Goal: Task Accomplishment & Management: Complete application form

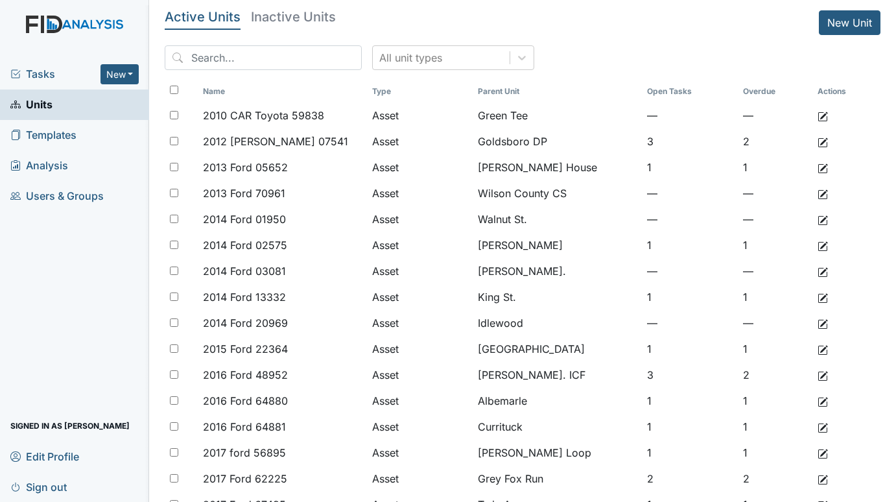
click at [60, 65] on div "Tasks New Form Inspection Document Bundle" at bounding box center [74, 74] width 149 height 30
click at [60, 73] on span "Tasks" at bounding box center [55, 74] width 90 height 16
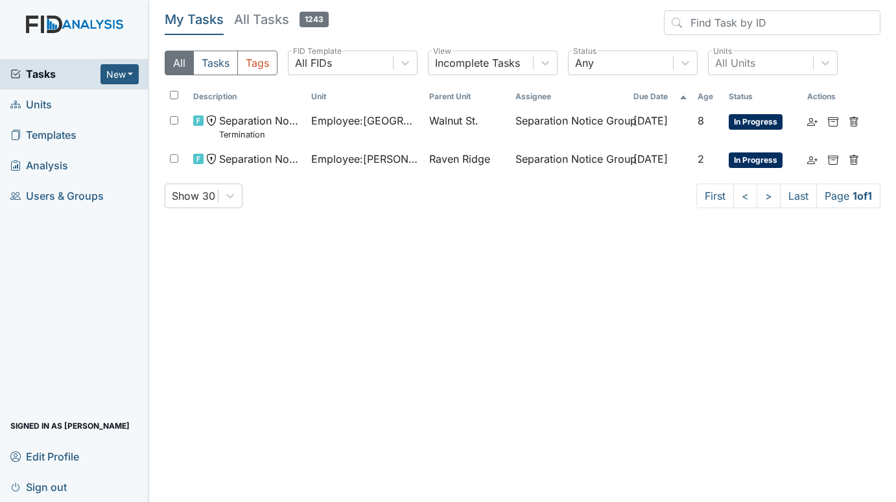
click at [28, 97] on span "Units" at bounding box center [30, 105] width 41 height 20
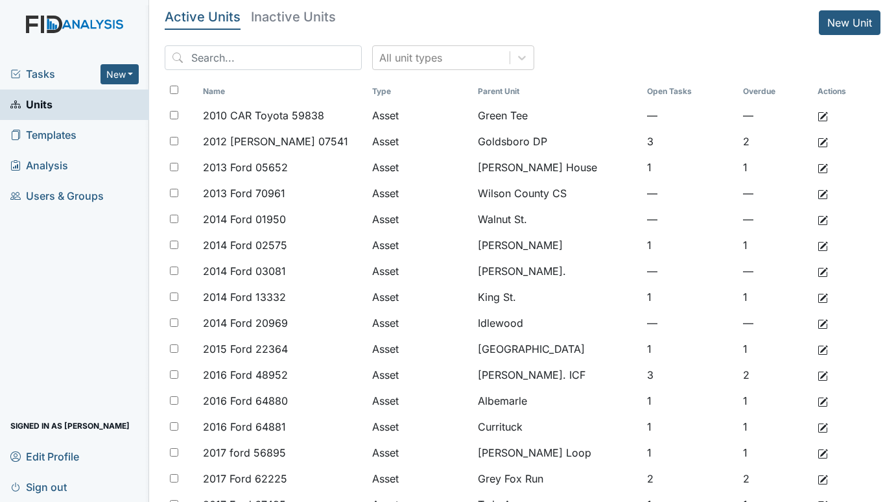
click at [314, 16] on h5 "Inactive Units" at bounding box center [293, 16] width 85 height 13
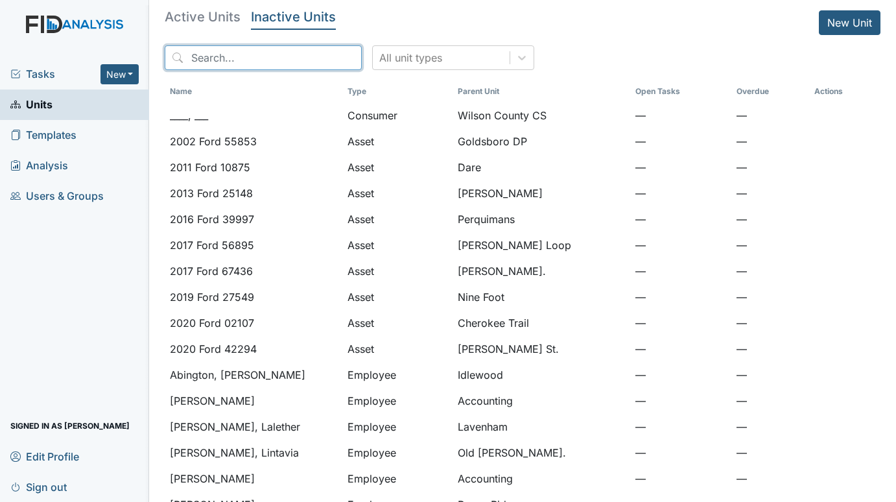
click at [237, 57] on input "search" at bounding box center [263, 57] width 197 height 25
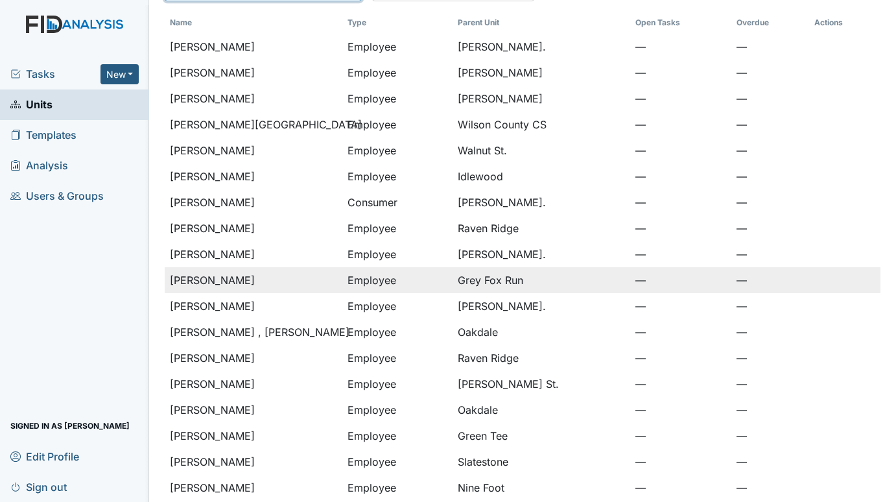
scroll to position [130, 0]
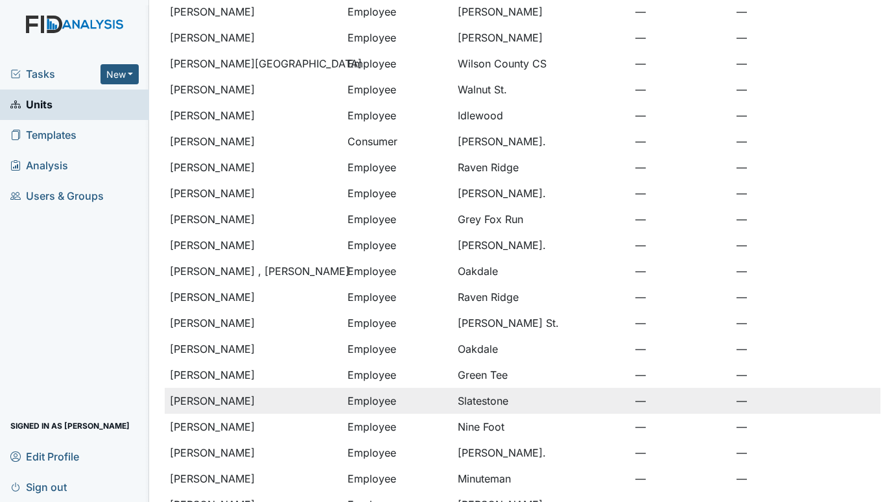
type input "JONES"
click at [220, 395] on span "Jones, Myra" at bounding box center [212, 401] width 85 height 16
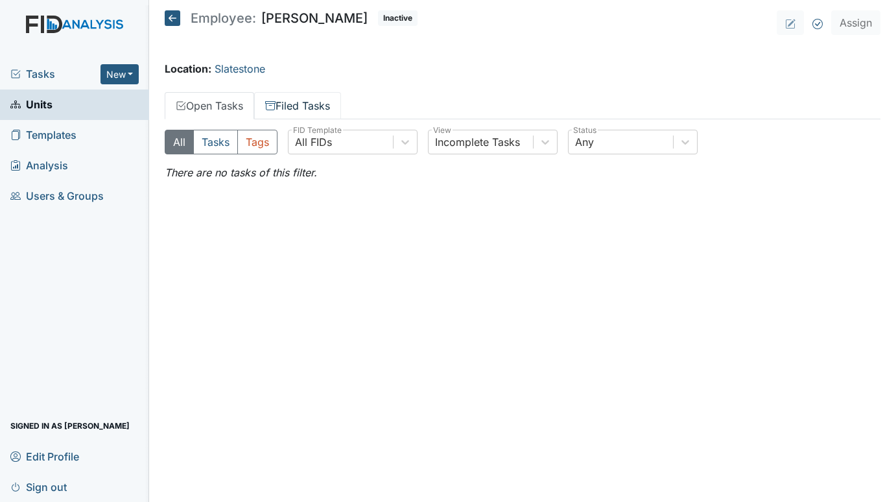
click at [317, 101] on link "Filed Tasks" at bounding box center [297, 105] width 87 height 27
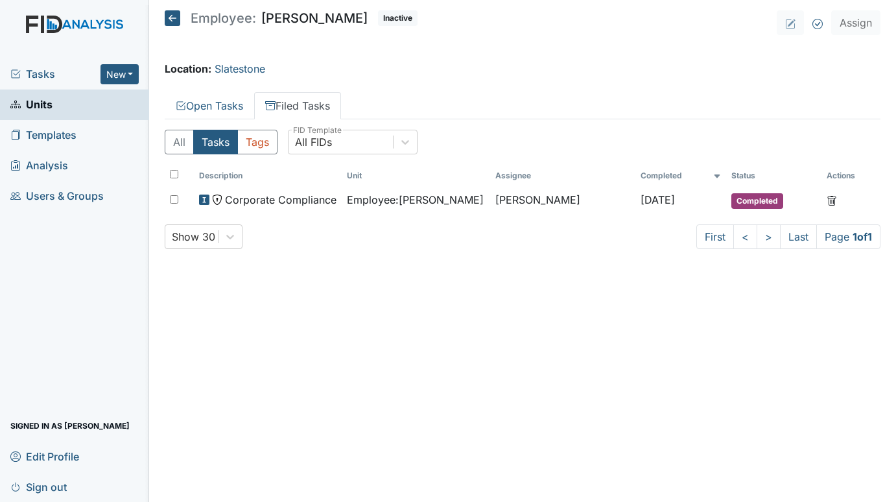
click at [39, 106] on span "Units" at bounding box center [31, 105] width 42 height 20
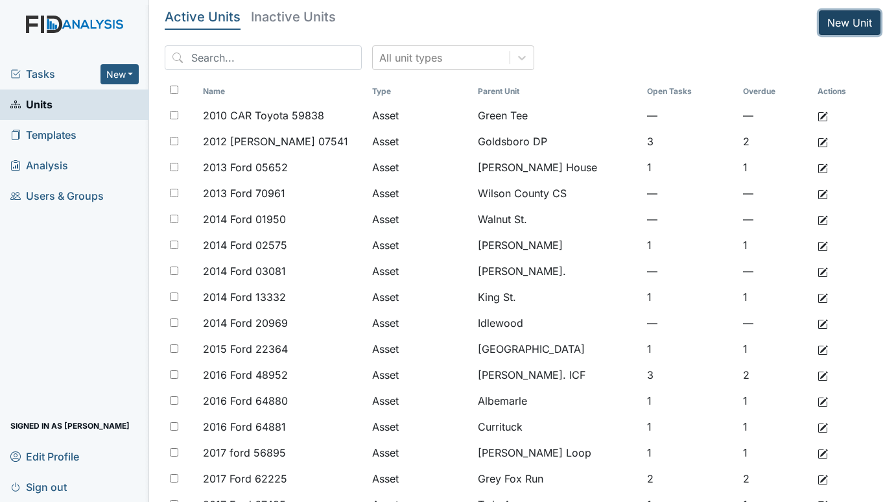
click at [828, 16] on link "New Unit" at bounding box center [850, 22] width 62 height 25
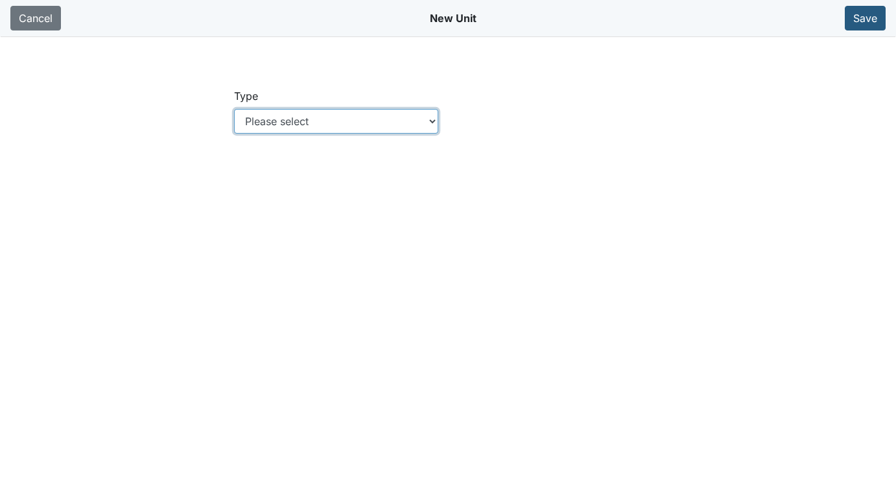
drag, startPoint x: 430, startPoint y: 120, endPoint x: 425, endPoint y: 124, distance: 7.4
click at [430, 120] on select "Please select Location Location: Employee Location: Consumer Location: Asset Lo…" at bounding box center [336, 121] width 205 height 25
select select "c73a534c-0e54-49e9-a002-c9fa01df8b69"
click at [234, 109] on select "Please select Location Location: Employee Location: Consumer Location: Asset Lo…" at bounding box center [336, 121] width 205 height 25
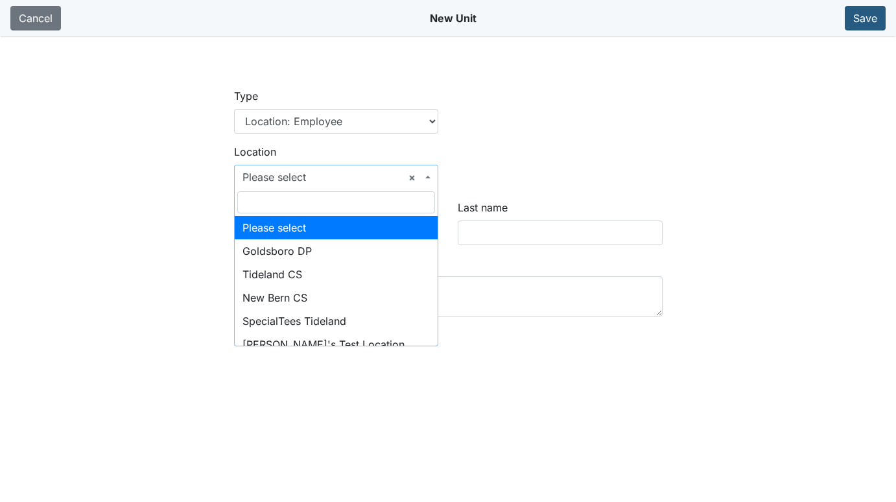
click at [296, 169] on span "× Please select" at bounding box center [336, 177] width 205 height 25
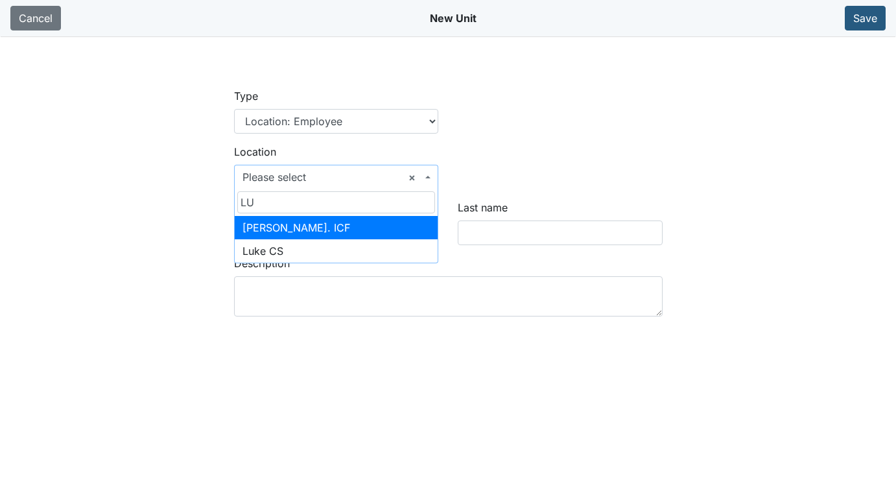
type input "LU"
select select "3dbd89f6-27dd-4452-bd02-9eacf61e0473"
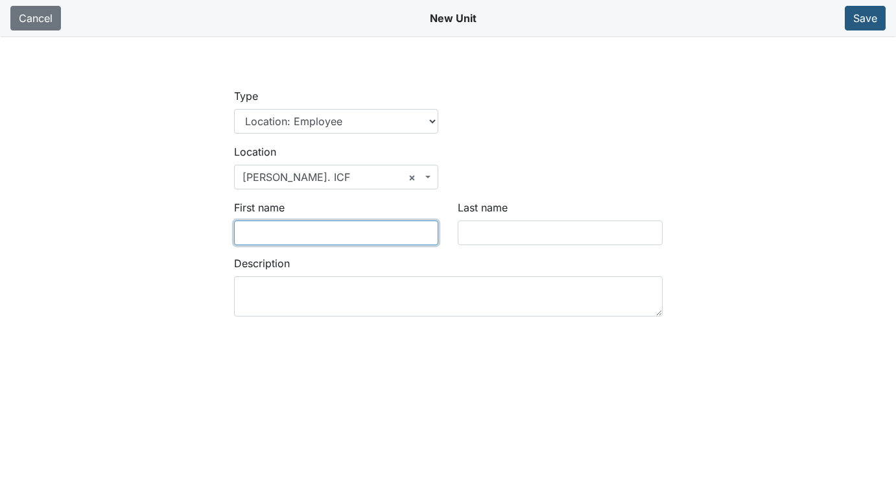
click at [283, 241] on input "First name" at bounding box center [336, 232] width 205 height 25
type input "k"
type input "Keonita"
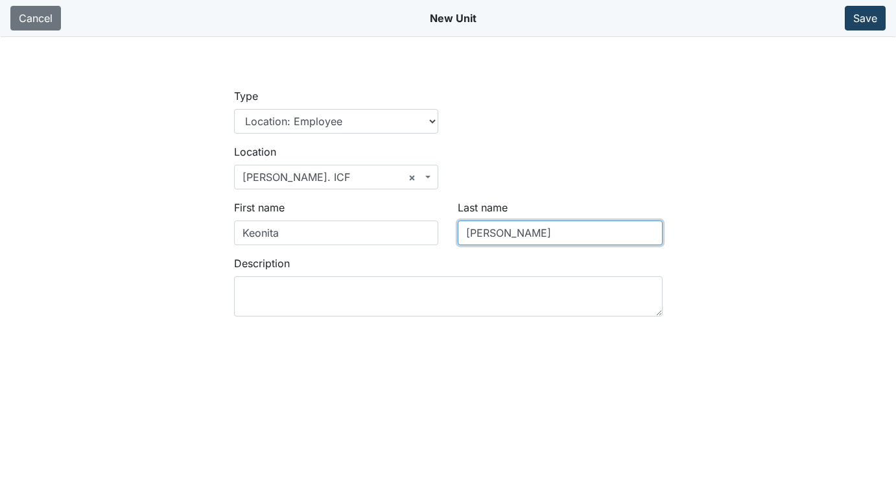
type input "Simmons"
click at [867, 16] on button "Save" at bounding box center [865, 18] width 41 height 25
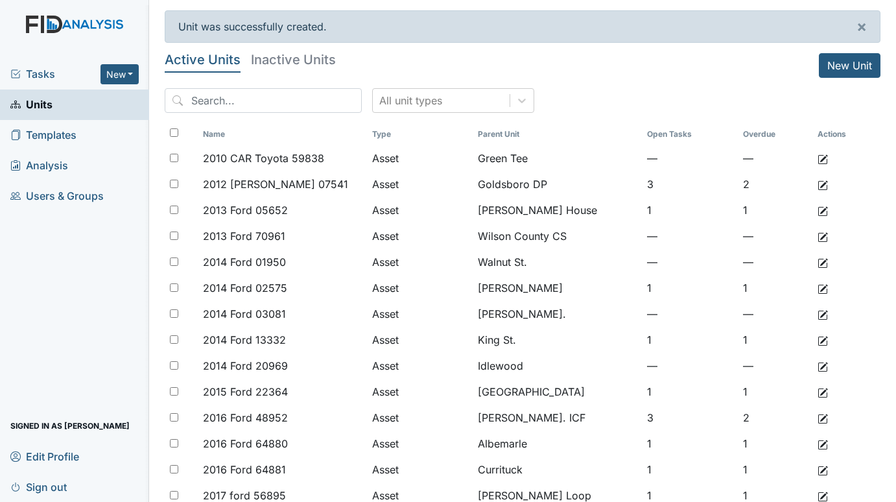
click at [46, 75] on span "Tasks" at bounding box center [55, 74] width 90 height 16
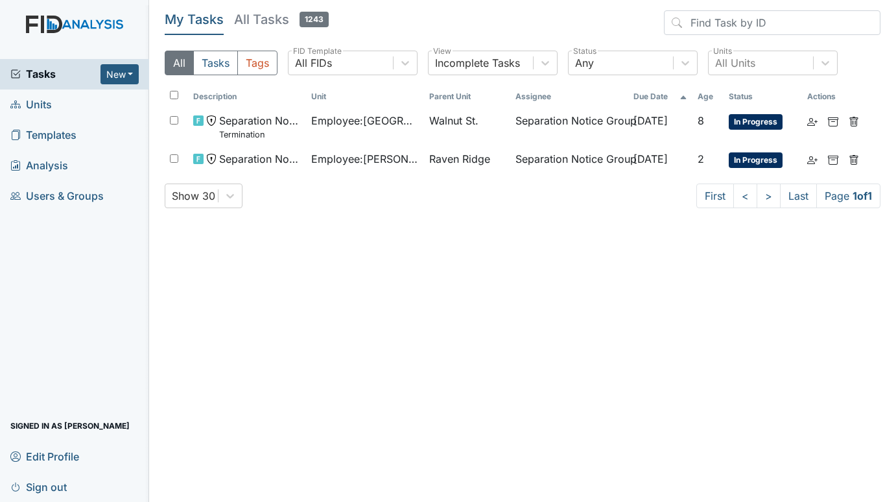
click at [49, 100] on span "Units" at bounding box center [30, 105] width 41 height 20
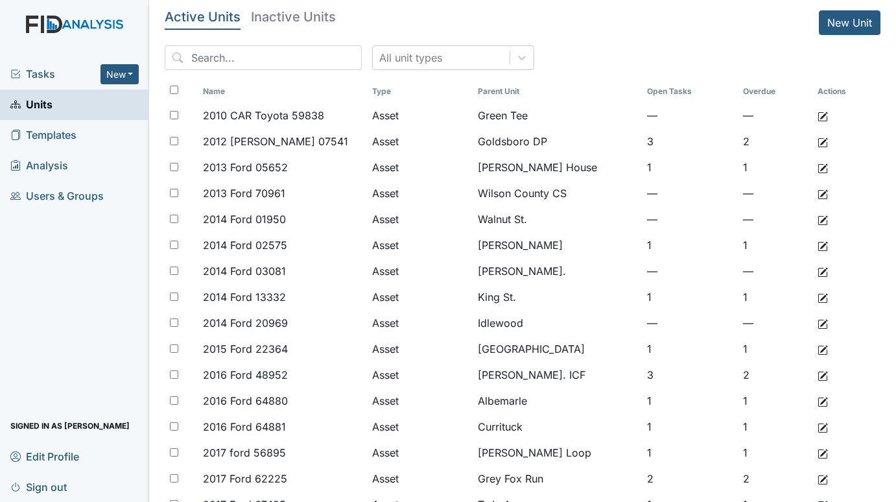
click at [276, 18] on h5 "Inactive Units" at bounding box center [293, 16] width 85 height 13
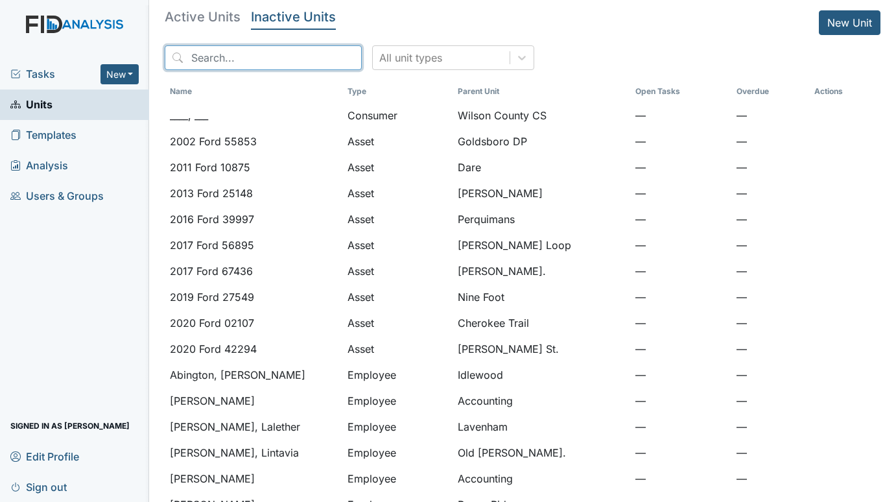
click at [228, 60] on input "search" at bounding box center [263, 57] width 197 height 25
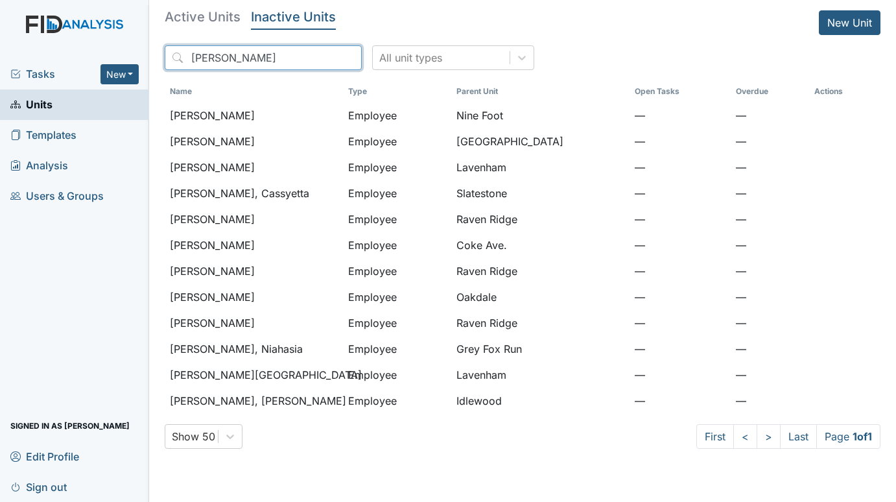
type input "ward"
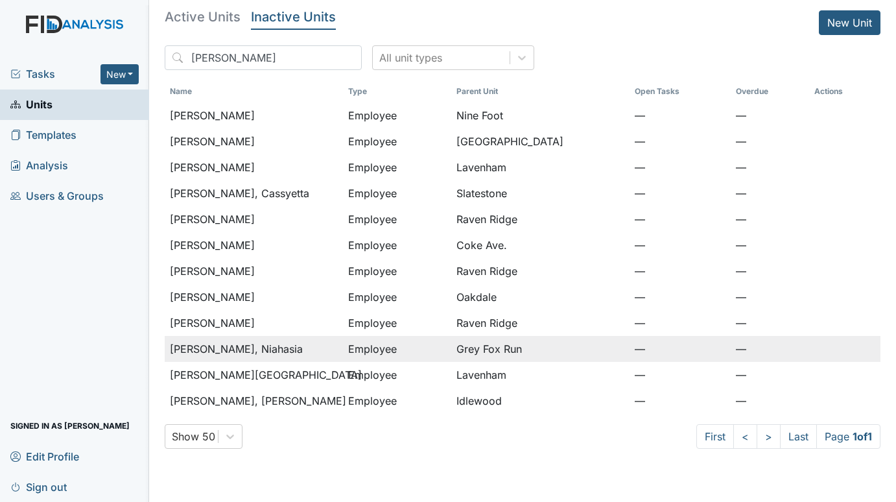
click at [216, 339] on td "Ward, Niahasia" at bounding box center [254, 349] width 178 height 26
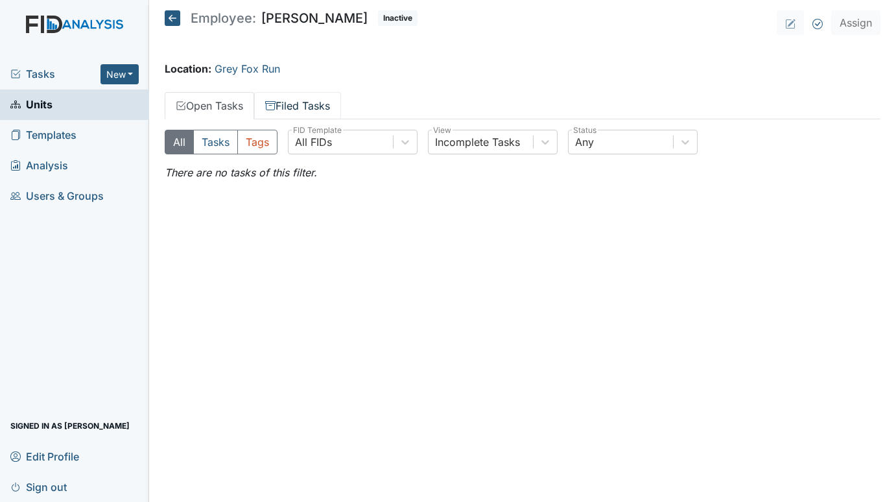
click at [279, 99] on link "Filed Tasks" at bounding box center [297, 105] width 87 height 27
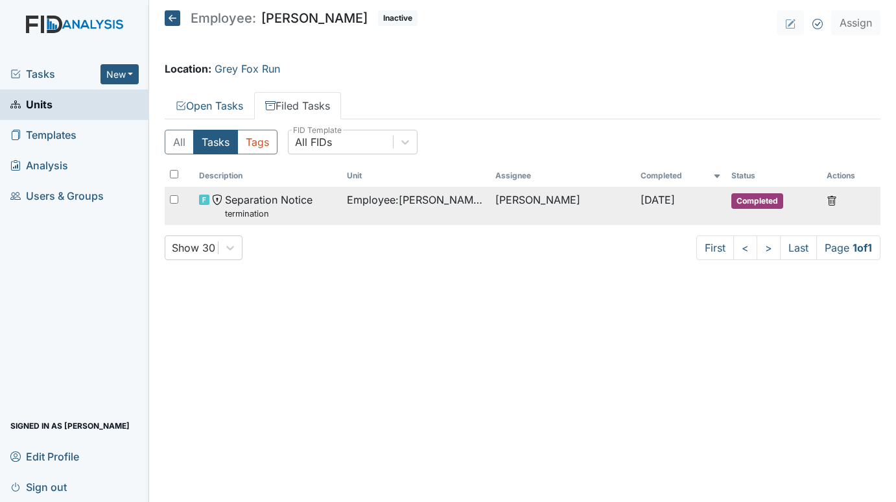
click at [303, 198] on span "Separation Notice termination" at bounding box center [269, 206] width 88 height 28
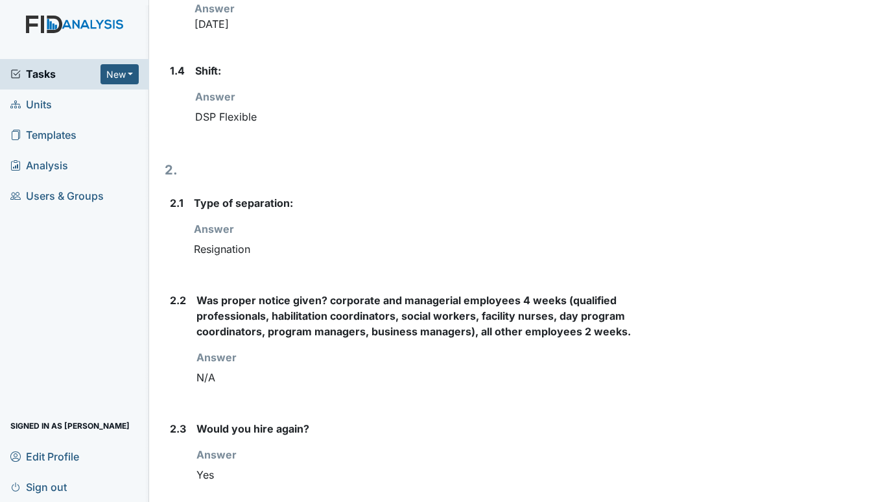
scroll to position [455, 0]
click at [38, 102] on span "Units" at bounding box center [30, 105] width 41 height 20
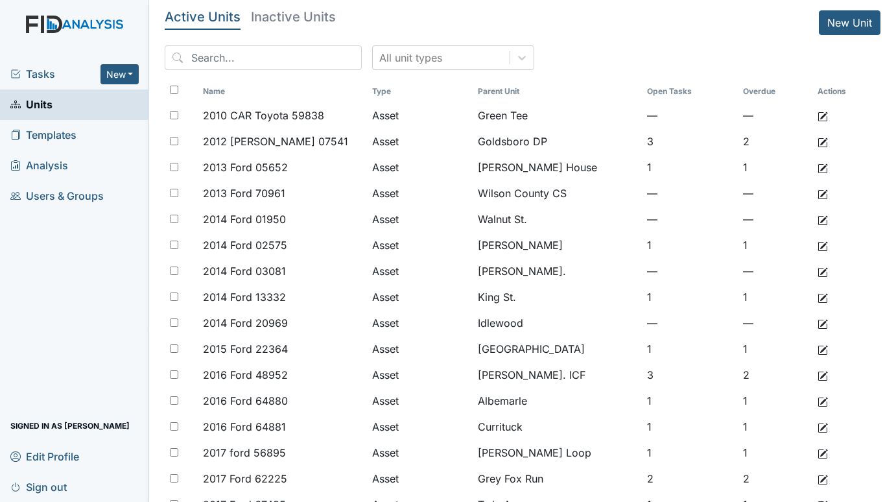
click at [45, 69] on span "Tasks" at bounding box center [55, 74] width 90 height 16
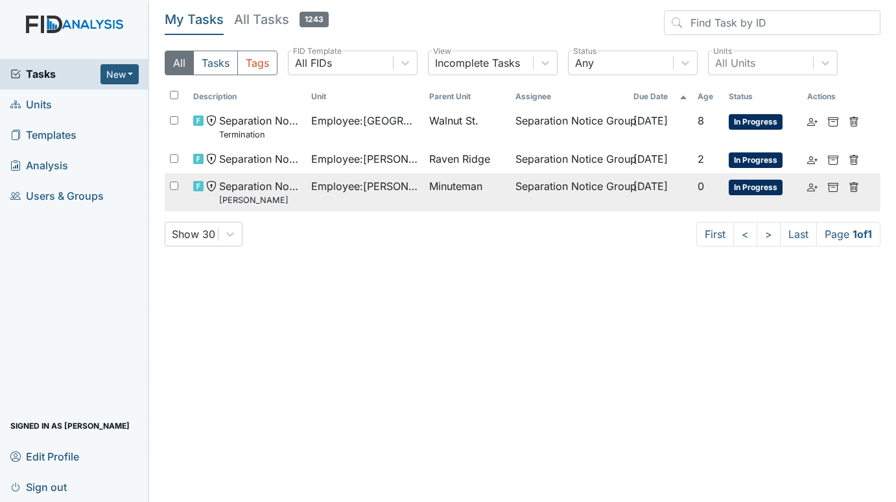
click at [345, 186] on span "Employee : Redmond, Nyeshia" at bounding box center [365, 186] width 108 height 16
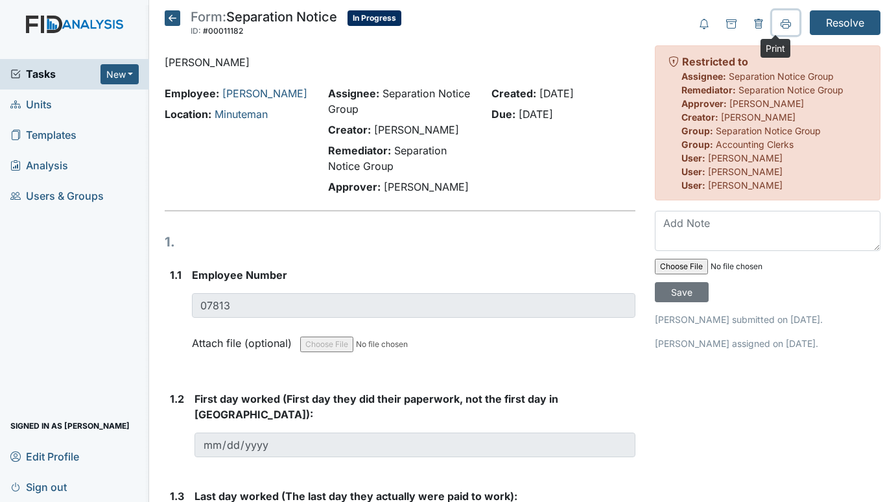
click at [781, 19] on icon at bounding box center [786, 24] width 10 height 10
click at [53, 73] on span "Tasks" at bounding box center [55, 74] width 90 height 16
